Goal: Information Seeking & Learning: Check status

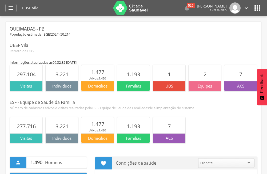
click at [92, 125] on span "1.477" at bounding box center [97, 123] width 13 height 7
click at [15, 6] on div "" at bounding box center [10, 8] width 11 height 8
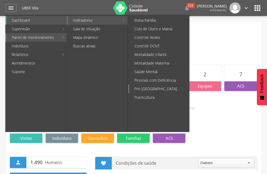
click at [158, 87] on link "Pré-[GEOGRAPHIC_DATA]" at bounding box center [159, 88] width 60 height 9
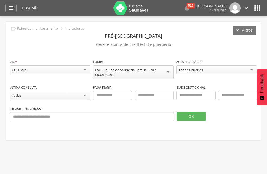
scroll to position [16, 0]
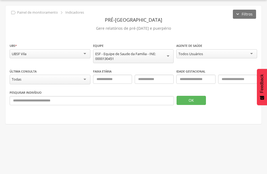
click at [212, 57] on div "Todos Usuários" at bounding box center [217, 53] width 81 height 9
click at [183, 98] on button "OK" at bounding box center [191, 100] width 29 height 9
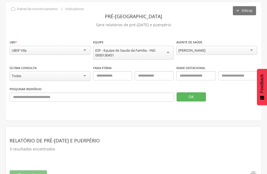
scroll to position [17, 0]
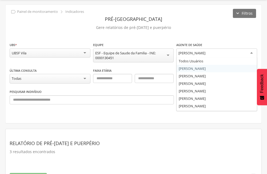
click at [195, 53] on div "[PERSON_NAME]" at bounding box center [192, 52] width 27 height 5
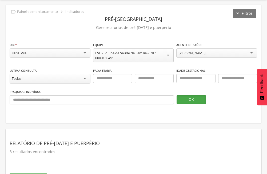
click at [188, 103] on button "OK" at bounding box center [191, 99] width 29 height 9
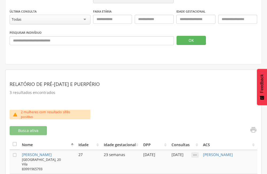
scroll to position [0, 0]
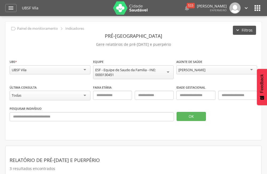
click at [238, 29] on button "Filtros" at bounding box center [244, 30] width 23 height 9
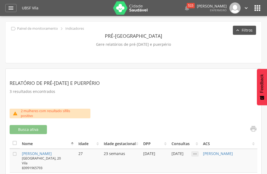
click at [238, 29] on button "Filtros" at bounding box center [244, 30] width 23 height 9
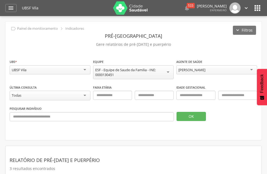
click at [191, 68] on div "[PERSON_NAME]" at bounding box center [192, 69] width 27 height 5
click at [186, 114] on button "OK" at bounding box center [191, 116] width 29 height 9
click at [206, 70] on div "[PERSON_NAME]" at bounding box center [192, 69] width 27 height 5
click at [196, 113] on button "OK" at bounding box center [191, 116] width 29 height 9
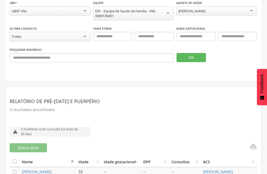
scroll to position [56, 0]
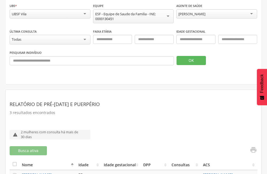
click at [225, 10] on div "[PERSON_NAME]" at bounding box center [217, 13] width 81 height 9
click at [195, 57] on button "OK" at bounding box center [191, 60] width 29 height 9
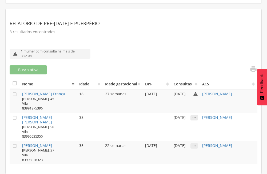
scroll to position [12, 0]
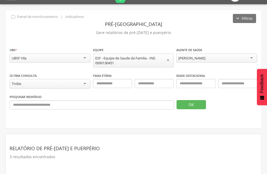
click at [217, 55] on div "[PERSON_NAME]" at bounding box center [217, 57] width 81 height 9
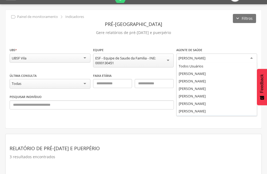
scroll to position [14, 0]
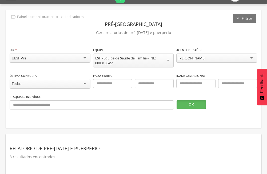
click at [200, 106] on button "OK" at bounding box center [191, 104] width 29 height 9
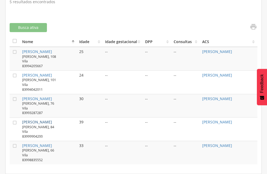
scroll to position [175, 0]
click at [52, 119] on link "[PERSON_NAME]" at bounding box center [37, 121] width 30 height 5
type input "**********"
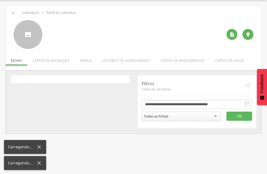
scroll to position [16, 0]
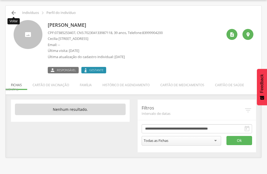
click at [12, 13] on icon "" at bounding box center [13, 13] width 6 height 6
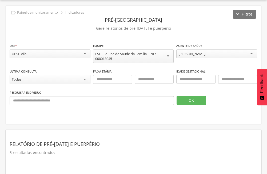
click at [241, 52] on div "[PERSON_NAME]" at bounding box center [217, 53] width 81 height 9
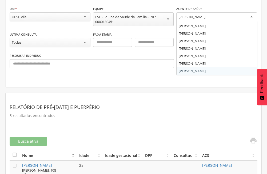
scroll to position [96, 0]
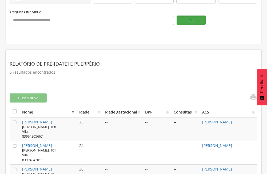
click at [194, 22] on button "OK" at bounding box center [191, 19] width 29 height 9
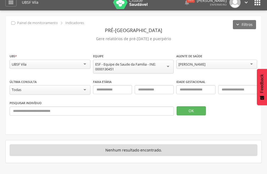
scroll to position [0, 0]
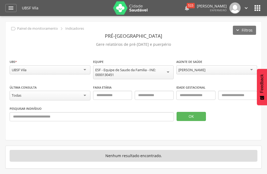
click at [187, 7] on div "515" at bounding box center [191, 5] width 8 height 5
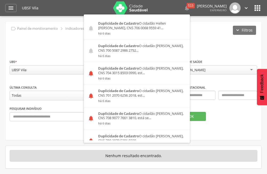
click at [181, 37] on header "Pré-[GEOGRAPHIC_DATA]" at bounding box center [134, 36] width 248 height 10
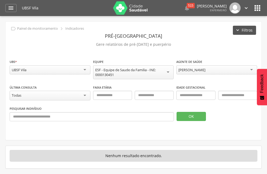
click at [246, 27] on button "Filtros" at bounding box center [244, 30] width 23 height 9
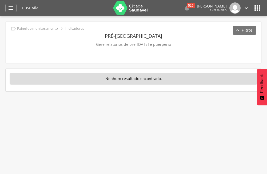
click at [257, 10] on icon "" at bounding box center [257, 8] width 9 height 9
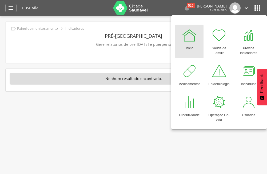
click at [83, 60] on div "**********" at bounding box center [134, 42] width 256 height 41
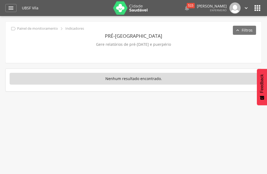
click at [10, 15] on div " Dashboard Supervisão Produtividade Mapa da Cidade App desatualizado Última si…" at bounding box center [133, 8] width 257 height 16
click at [10, 10] on icon "" at bounding box center [11, 8] width 6 height 6
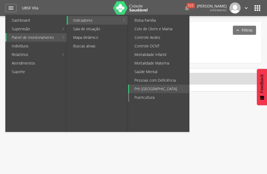
click at [160, 95] on link "Puericultura" at bounding box center [159, 97] width 60 height 9
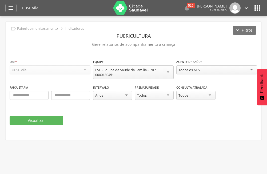
scroll to position [16, 0]
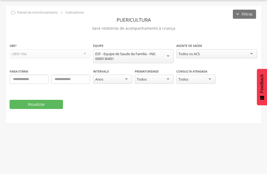
click at [196, 52] on div "Todos os ACS" at bounding box center [189, 53] width 21 height 5
click at [50, 102] on button "Visualizar" at bounding box center [36, 104] width 53 height 9
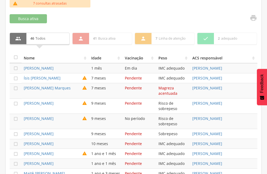
scroll to position [176, 0]
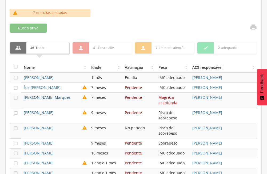
click at [57, 100] on link "[PERSON_NAME] Marques" at bounding box center [47, 97] width 47 height 5
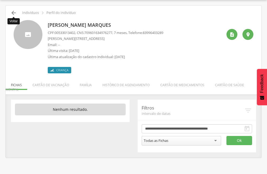
click at [11, 13] on icon "" at bounding box center [13, 13] width 6 height 6
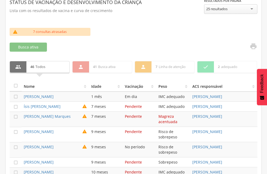
scroll to position [230, 0]
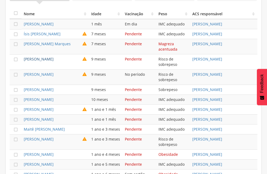
click at [54, 61] on link "[PERSON_NAME]" at bounding box center [39, 58] width 30 height 5
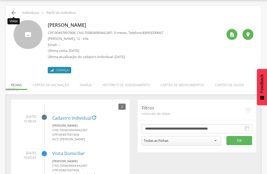
click at [16, 13] on icon "" at bounding box center [13, 13] width 6 height 6
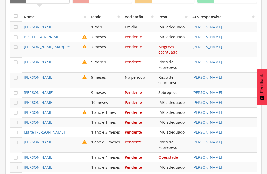
scroll to position [230, 0]
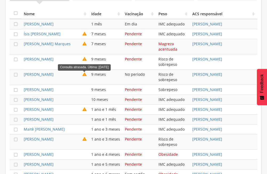
click at [85, 77] on icon "" at bounding box center [84, 74] width 5 height 5
click at [83, 77] on icon "" at bounding box center [84, 74] width 5 height 5
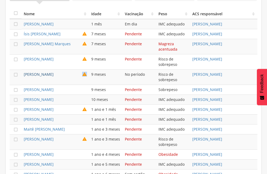
drag, startPoint x: 83, startPoint y: 80, endPoint x: 53, endPoint y: 80, distance: 30.4
click at [53, 77] on link "[PERSON_NAME]" at bounding box center [39, 74] width 30 height 5
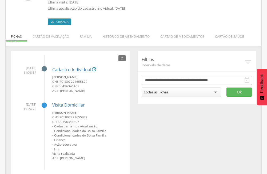
scroll to position [68, 0]
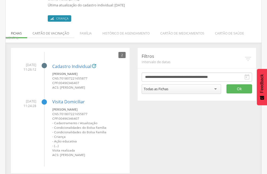
click at [66, 32] on li "Cartão de vacinação" at bounding box center [50, 32] width 47 height 13
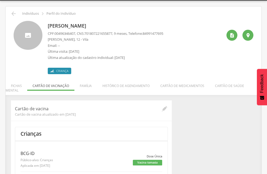
scroll to position [14, 0]
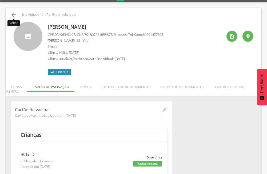
click at [14, 14] on icon "" at bounding box center [13, 14] width 6 height 6
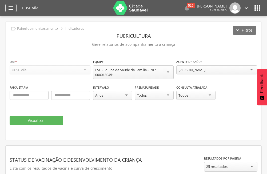
click at [14, 6] on div "" at bounding box center [10, 8] width 11 height 8
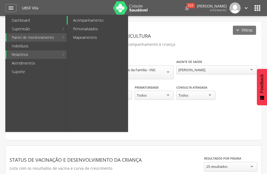
click at [93, 20] on link "Acompanhamento" at bounding box center [98, 20] width 60 height 9
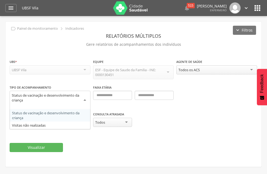
click at [51, 98] on div "Status de vacinação e desenvolvimento da criança" at bounding box center [50, 98] width 77 height 10
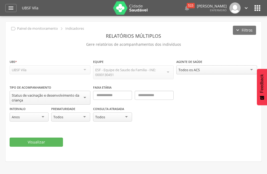
scroll to position [16, 0]
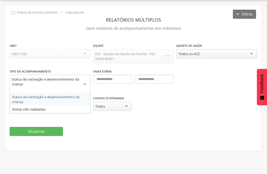
click at [32, 81] on div "Status de vacinação e desenvolvimento da criança" at bounding box center [50, 82] width 77 height 10
click at [128, 93] on div "**********" at bounding box center [134, 92] width 248 height 48
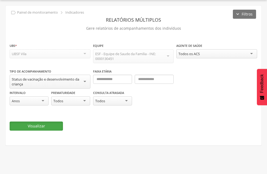
click at [48, 125] on button "Visualizar" at bounding box center [36, 125] width 53 height 9
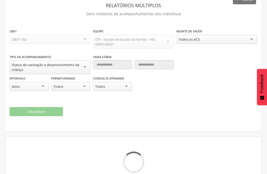
scroll to position [44, 0]
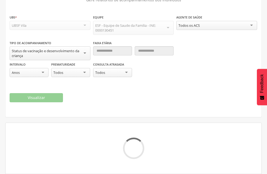
click at [210, 22] on div "Todos os ACS" at bounding box center [217, 25] width 81 height 9
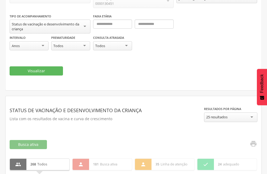
scroll to position [18, 0]
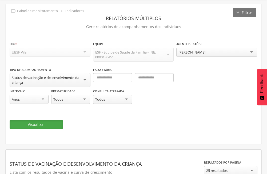
click at [47, 123] on button "Visualizar" at bounding box center [36, 124] width 53 height 9
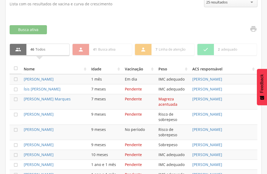
scroll to position [240, 0]
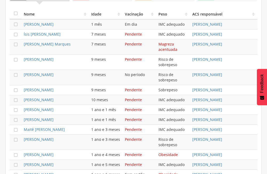
click at [138, 35] on td "Pendente" at bounding box center [140, 34] width 34 height 10
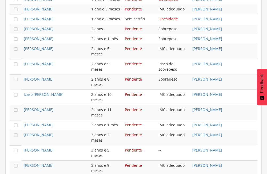
scroll to position [426, 0]
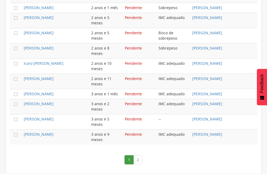
click at [132, 133] on td "Pendente" at bounding box center [140, 136] width 34 height 15
click at [54, 134] on link "[PERSON_NAME]" at bounding box center [39, 133] width 30 height 5
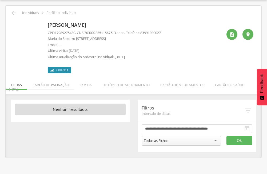
click at [39, 82] on li "Cartão de vacinação" at bounding box center [50, 83] width 47 height 13
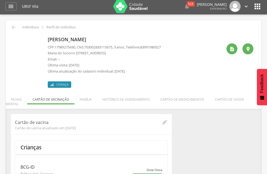
scroll to position [0, 0]
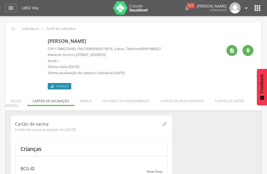
click at [262, 13] on div "UBSF Vila  515  Duplicidade de Cadastro O cidadão Hellen [PERSON_NAME], CNS 7…" at bounding box center [142, 8] width 240 height 16
click at [260, 8] on icon "" at bounding box center [257, 8] width 9 height 9
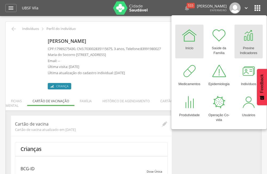
click at [244, 44] on div "Previne Indicadores" at bounding box center [248, 49] width 23 height 12
